Goal: Task Accomplishment & Management: Use online tool/utility

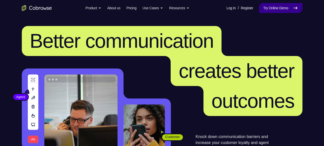
click at [280, 7] on link "Try Online Demo" at bounding box center [280, 8] width 43 height 10
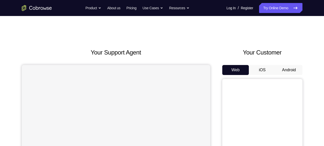
click at [292, 72] on button "Android" at bounding box center [288, 70] width 27 height 10
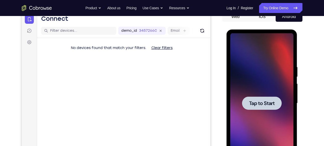
click at [272, 101] on span "Tap to Start" at bounding box center [262, 103] width 26 height 5
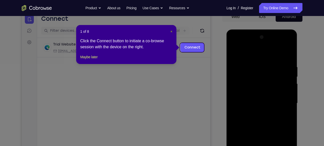
click at [171, 31] on span "×" at bounding box center [171, 32] width 2 height 4
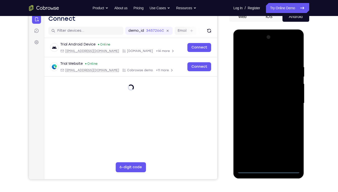
click at [270, 146] on div at bounding box center [268, 103] width 63 height 140
click at [272, 146] on div at bounding box center [268, 103] width 63 height 140
click at [292, 146] on div at bounding box center [268, 103] width 63 height 140
click at [261, 52] on div at bounding box center [268, 103] width 63 height 140
click at [292, 100] on div at bounding box center [268, 103] width 63 height 140
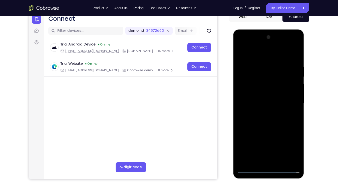
click at [263, 111] on div at bounding box center [268, 103] width 63 height 140
click at [260, 96] on div at bounding box center [268, 103] width 63 height 140
click at [295, 93] on div at bounding box center [268, 103] width 63 height 140
click at [275, 104] on div at bounding box center [268, 103] width 63 height 140
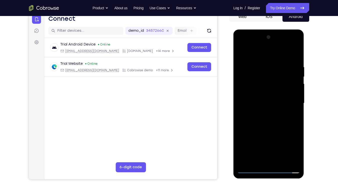
click at [272, 117] on div at bounding box center [268, 103] width 63 height 140
click at [271, 119] on div at bounding box center [268, 103] width 63 height 140
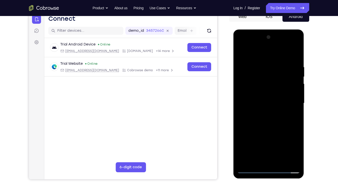
click at [271, 119] on div at bounding box center [268, 103] width 63 height 140
click at [298, 56] on div at bounding box center [268, 103] width 63 height 140
click at [296, 58] on div at bounding box center [268, 103] width 63 height 140
click at [297, 53] on div at bounding box center [268, 103] width 63 height 140
click at [242, 52] on div at bounding box center [268, 103] width 63 height 140
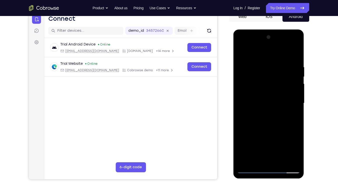
click at [244, 63] on div at bounding box center [268, 103] width 63 height 140
click at [247, 146] on div at bounding box center [268, 103] width 63 height 140
drag, startPoint x: 275, startPoint y: 108, endPoint x: 274, endPoint y: 89, distance: 18.5
click at [274, 89] on div at bounding box center [268, 103] width 63 height 140
drag, startPoint x: 278, startPoint y: 112, endPoint x: 271, endPoint y: 83, distance: 30.5
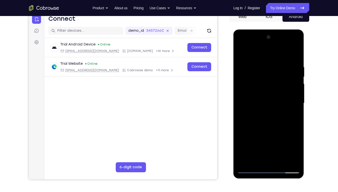
click at [271, 83] on div at bounding box center [268, 103] width 63 height 140
drag, startPoint x: 277, startPoint y: 122, endPoint x: 274, endPoint y: 90, distance: 31.9
click at [274, 90] on div at bounding box center [268, 103] width 63 height 140
drag, startPoint x: 272, startPoint y: 118, endPoint x: 267, endPoint y: 73, distance: 46.2
click at [267, 73] on div at bounding box center [268, 103] width 63 height 140
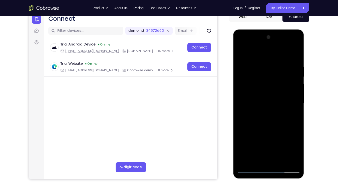
drag, startPoint x: 274, startPoint y: 122, endPoint x: 274, endPoint y: 86, distance: 35.6
click at [274, 86] on div at bounding box center [268, 103] width 63 height 140
drag, startPoint x: 277, startPoint y: 127, endPoint x: 278, endPoint y: 94, distance: 33.1
click at [278, 94] on div at bounding box center [268, 103] width 63 height 140
drag, startPoint x: 280, startPoint y: 126, endPoint x: 280, endPoint y: 85, distance: 40.8
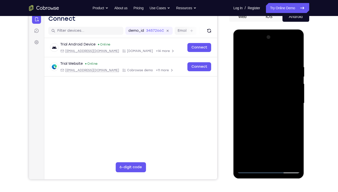
click at [280, 85] on div at bounding box center [268, 103] width 63 height 140
drag, startPoint x: 282, startPoint y: 112, endPoint x: 260, endPoint y: 24, distance: 91.1
click at [260, 30] on html "Online web based iOS Simulators and Android Emulators. Run iPhone, iPad, Mobile…" at bounding box center [269, 105] width 71 height 150
drag, startPoint x: 271, startPoint y: 112, endPoint x: 267, endPoint y: 75, distance: 37.2
click at [267, 75] on div at bounding box center [268, 103] width 63 height 140
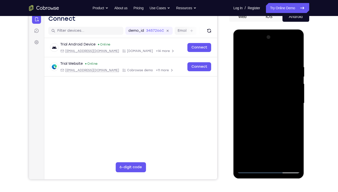
drag, startPoint x: 278, startPoint y: 121, endPoint x: 266, endPoint y: 73, distance: 49.5
click at [266, 73] on div at bounding box center [268, 103] width 63 height 140
drag, startPoint x: 274, startPoint y: 119, endPoint x: 261, endPoint y: 65, distance: 56.5
click at [261, 65] on div at bounding box center [268, 103] width 63 height 140
drag, startPoint x: 275, startPoint y: 111, endPoint x: 270, endPoint y: 65, distance: 46.3
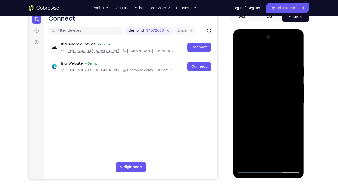
click at [270, 65] on div at bounding box center [268, 103] width 63 height 140
drag, startPoint x: 273, startPoint y: 134, endPoint x: 266, endPoint y: 48, distance: 86.4
click at [266, 48] on div at bounding box center [268, 103] width 63 height 140
drag, startPoint x: 275, startPoint y: 131, endPoint x: 269, endPoint y: 57, distance: 74.8
click at [269, 57] on div at bounding box center [268, 103] width 63 height 140
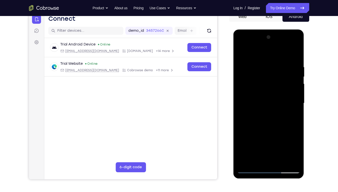
drag, startPoint x: 274, startPoint y: 135, endPoint x: 277, endPoint y: 38, distance: 97.7
click at [277, 38] on div at bounding box center [268, 103] width 63 height 140
drag, startPoint x: 280, startPoint y: 130, endPoint x: 280, endPoint y: 107, distance: 23.8
click at [280, 107] on div at bounding box center [268, 103] width 63 height 140
drag, startPoint x: 281, startPoint y: 134, endPoint x: 281, endPoint y: 124, distance: 9.8
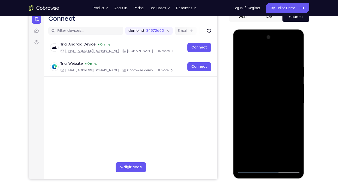
click at [281, 124] on div at bounding box center [268, 103] width 63 height 140
drag, startPoint x: 280, startPoint y: 133, endPoint x: 281, endPoint y: 104, distance: 29.8
click at [281, 104] on div at bounding box center [268, 103] width 63 height 140
drag, startPoint x: 280, startPoint y: 133, endPoint x: 281, endPoint y: 101, distance: 31.8
click at [281, 101] on div at bounding box center [268, 103] width 63 height 140
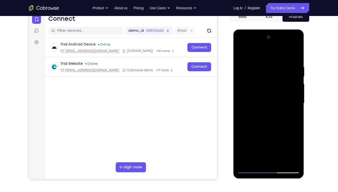
drag, startPoint x: 281, startPoint y: 91, endPoint x: 282, endPoint y: 136, distance: 45.1
click at [282, 136] on div at bounding box center [268, 103] width 63 height 140
drag, startPoint x: 280, startPoint y: 91, endPoint x: 282, endPoint y: 111, distance: 20.9
click at [282, 111] on div at bounding box center [268, 103] width 63 height 140
click at [246, 73] on div at bounding box center [268, 103] width 63 height 140
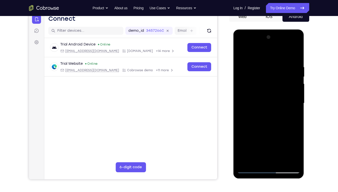
click at [294, 84] on div at bounding box center [268, 103] width 63 height 140
click at [241, 103] on div at bounding box center [268, 103] width 63 height 140
click at [297, 108] on div at bounding box center [268, 103] width 63 height 140
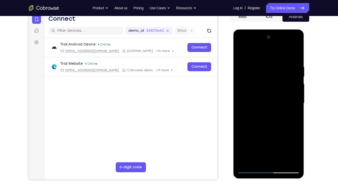
click at [245, 146] on div at bounding box center [268, 103] width 63 height 140
drag, startPoint x: 284, startPoint y: 114, endPoint x: 285, endPoint y: 88, distance: 25.8
click at [285, 88] on div at bounding box center [268, 103] width 63 height 140
drag, startPoint x: 285, startPoint y: 132, endPoint x: 284, endPoint y: 105, distance: 26.8
click at [284, 105] on div at bounding box center [268, 103] width 63 height 140
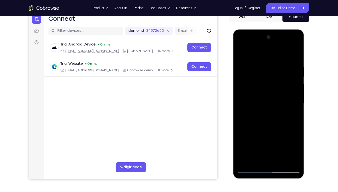
drag, startPoint x: 281, startPoint y: 126, endPoint x: 279, endPoint y: 97, distance: 28.9
click at [279, 97] on div at bounding box center [268, 103] width 63 height 140
click at [246, 72] on div at bounding box center [268, 103] width 63 height 140
click at [296, 54] on div at bounding box center [268, 103] width 63 height 140
click at [296, 55] on div at bounding box center [268, 103] width 63 height 140
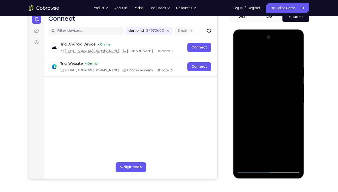
click at [290, 44] on div at bounding box center [268, 103] width 63 height 140
click at [243, 45] on div at bounding box center [268, 103] width 63 height 140
click at [263, 86] on div at bounding box center [268, 103] width 63 height 140
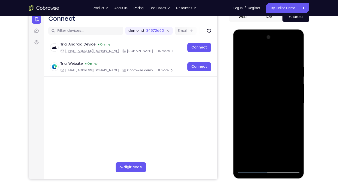
click at [259, 103] on div at bounding box center [268, 103] width 63 height 140
click at [264, 97] on div at bounding box center [268, 103] width 63 height 140
click at [292, 99] on div at bounding box center [268, 103] width 63 height 140
click at [277, 107] on div at bounding box center [268, 103] width 63 height 140
click at [276, 122] on div at bounding box center [268, 103] width 63 height 140
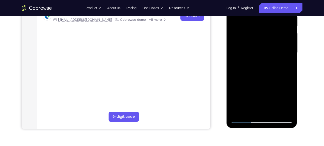
scroll to position [101, 0]
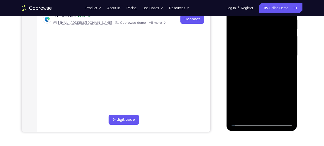
click at [255, 93] on div at bounding box center [261, 56] width 63 height 140
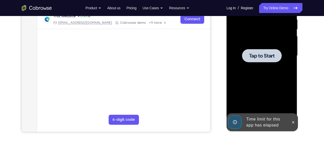
click at [259, 56] on span "Tap to Start" at bounding box center [262, 55] width 26 height 5
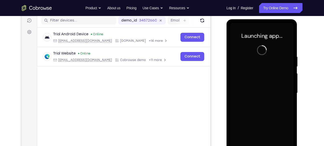
scroll to position [63, 0]
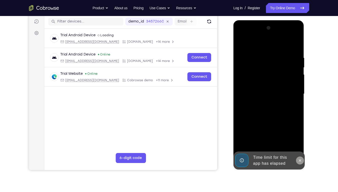
click at [298, 146] on icon at bounding box center [300, 161] width 4 height 4
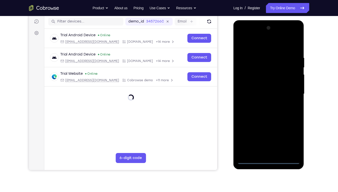
click at [270, 146] on div at bounding box center [268, 94] width 63 height 140
click at [290, 141] on div at bounding box center [268, 94] width 63 height 140
click at [263, 44] on div at bounding box center [268, 94] width 63 height 140
click at [246, 81] on div at bounding box center [268, 94] width 63 height 140
click at [262, 96] on div at bounding box center [268, 94] width 63 height 140
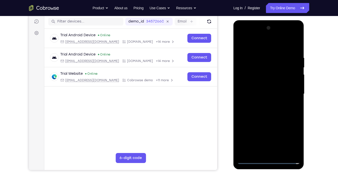
click at [260, 92] on div at bounding box center [268, 94] width 63 height 140
click at [282, 66] on div at bounding box center [268, 94] width 63 height 140
click at [267, 124] on div at bounding box center [268, 94] width 63 height 140
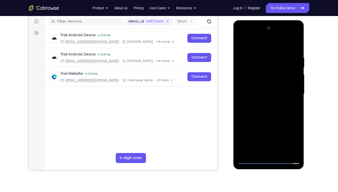
click at [267, 90] on div at bounding box center [268, 94] width 63 height 140
click at [260, 68] on div at bounding box center [268, 94] width 63 height 140
click at [269, 78] on div at bounding box center [268, 94] width 63 height 140
click at [272, 112] on div at bounding box center [268, 94] width 63 height 140
click at [272, 79] on div at bounding box center [268, 94] width 63 height 140
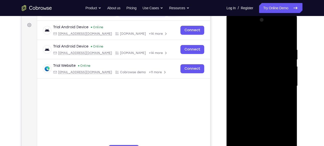
scroll to position [74, 0]
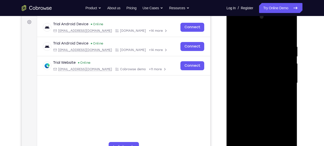
drag, startPoint x: 282, startPoint y: 52, endPoint x: 280, endPoint y: 32, distance: 20.3
click at [280, 32] on div at bounding box center [261, 83] width 63 height 140
drag, startPoint x: 291, startPoint y: 90, endPoint x: 291, endPoint y: 64, distance: 25.5
click at [291, 64] on div at bounding box center [261, 83] width 63 height 140
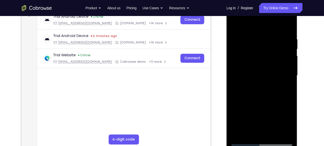
click at [314, 52] on div "Your Support Agent Your Customer Web iOS Android Next Steps We’d be happy to gi…" at bounding box center [162, 100] width 320 height 330
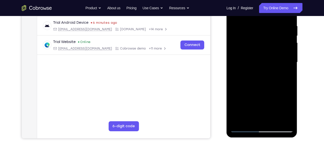
scroll to position [94, 0]
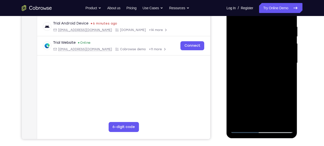
click at [250, 73] on div at bounding box center [261, 63] width 63 height 140
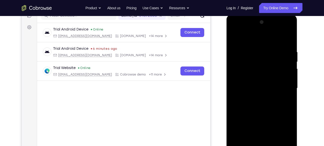
click at [233, 40] on div at bounding box center [261, 88] width 63 height 140
click at [261, 74] on div at bounding box center [261, 88] width 63 height 140
click at [321, 61] on div "Your Support Agent Your Customer Web iOS Android Next Steps We’d be happy to gi…" at bounding box center [162, 113] width 320 height 330
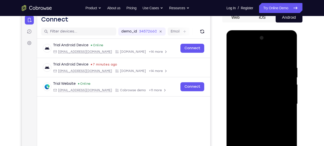
scroll to position [48, 0]
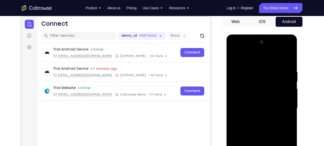
click at [321, 61] on div "Your Support Agent Your Customer Web iOS Android Next Steps We’d be happy to gi…" at bounding box center [162, 133] width 320 height 330
drag, startPoint x: 276, startPoint y: 81, endPoint x: 274, endPoint y: 70, distance: 11.6
click at [274, 70] on div at bounding box center [261, 108] width 63 height 140
drag, startPoint x: 274, startPoint y: 70, endPoint x: 272, endPoint y: 51, distance: 19.4
click at [272, 51] on div at bounding box center [261, 108] width 63 height 140
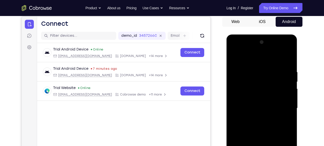
drag, startPoint x: 288, startPoint y: 107, endPoint x: 281, endPoint y: 65, distance: 42.4
click at [281, 65] on div at bounding box center [261, 108] width 63 height 140
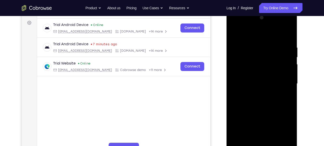
scroll to position [72, 0]
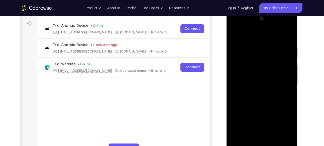
click at [260, 109] on div at bounding box center [261, 85] width 63 height 140
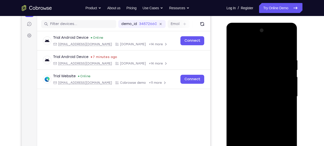
scroll to position [63, 0]
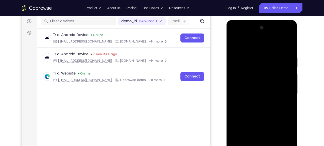
click at [299, 83] on div at bounding box center [262, 93] width 80 height 154
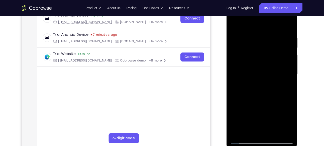
scroll to position [83, 0]
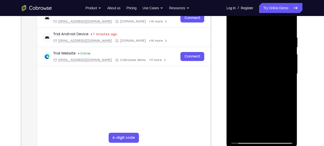
click at [276, 100] on div at bounding box center [261, 74] width 63 height 140
click at [240, 109] on div at bounding box center [261, 74] width 63 height 140
click at [274, 128] on div at bounding box center [261, 74] width 63 height 140
click at [248, 54] on div at bounding box center [261, 74] width 63 height 140
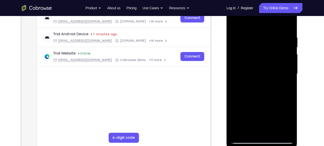
click at [254, 65] on div at bounding box center [261, 74] width 63 height 140
click at [275, 84] on div at bounding box center [261, 74] width 63 height 140
